Goal: Use online tool/utility: Utilize a website feature to perform a specific function

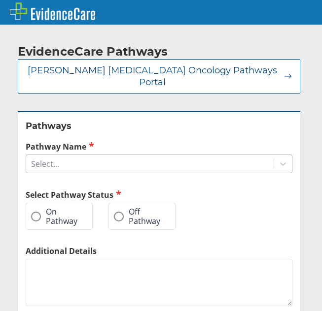
click at [133, 156] on div "Select..." at bounding box center [149, 164] width 247 height 17
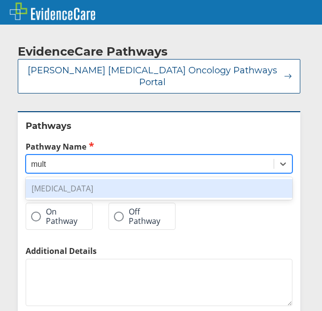
type input "mult"
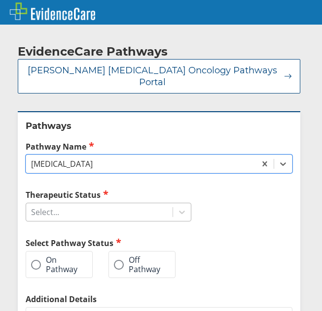
click at [75, 204] on div "Select..." at bounding box center [99, 212] width 146 height 17
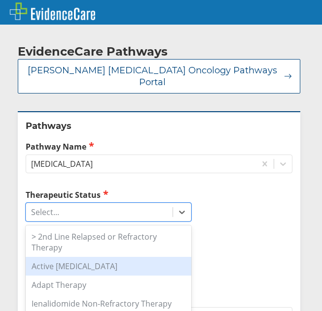
click at [74, 257] on div "Active [MEDICAL_DATA]" at bounding box center [108, 266] width 165 height 19
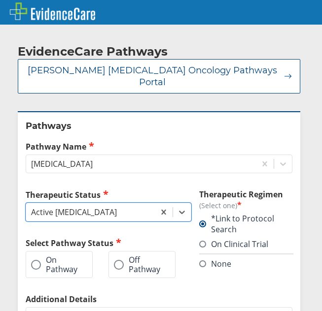
click at [61, 256] on label "On Pathway" at bounding box center [54, 265] width 46 height 18
click at [0, 0] on input "On Pathway" at bounding box center [0, 0] width 0 height 0
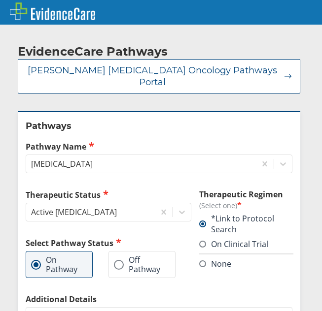
click at [214, 258] on label "None" at bounding box center [215, 263] width 32 height 11
click at [0, 0] on input "None" at bounding box center [0, 0] width 0 height 0
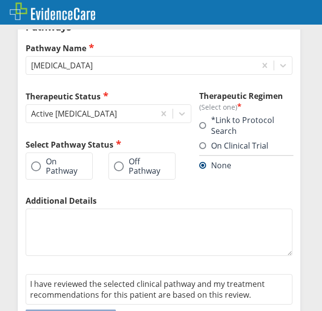
scroll to position [108, 0]
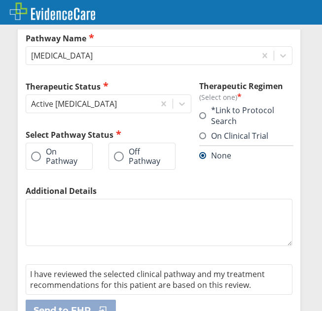
click at [69, 147] on label "On Pathway" at bounding box center [54, 156] width 46 height 18
click at [0, 0] on input "On Pathway" at bounding box center [0, 0] width 0 height 0
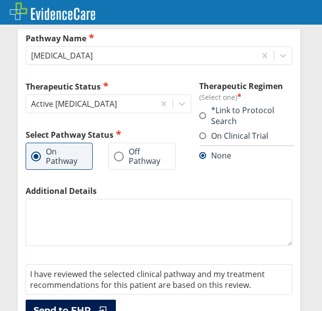
click at [78, 305] on span "Send to EHR" at bounding box center [61, 311] width 57 height 12
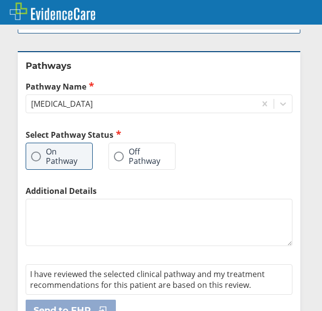
scroll to position [142, 0]
